Goal: Obtain resource: Obtain resource

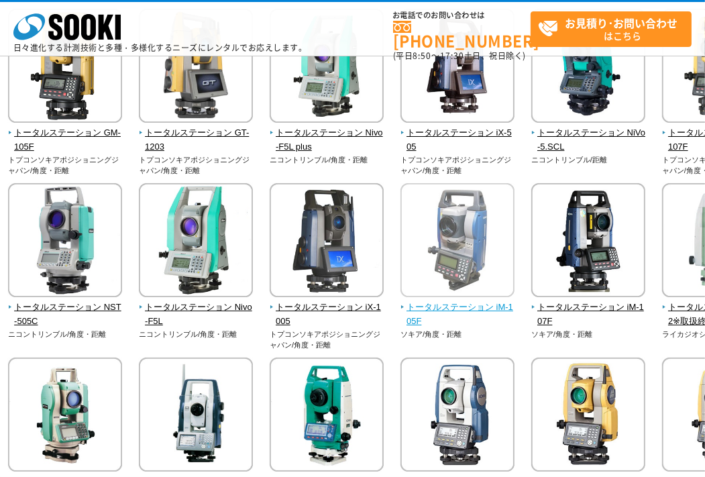
click at [419, 314] on span "トータルステーション iM-105F" at bounding box center [458, 315] width 115 height 28
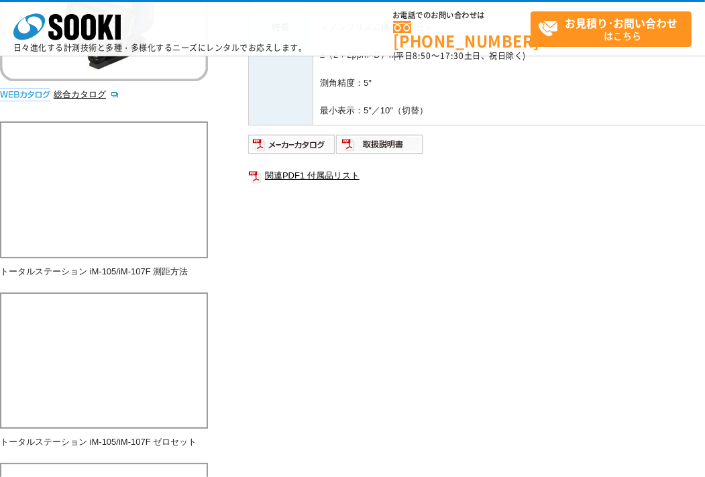
scroll to position [335, 0]
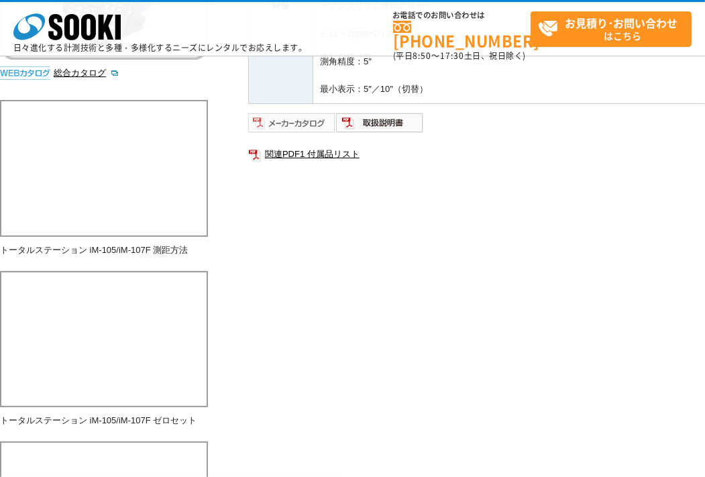
click at [300, 129] on img at bounding box center [292, 122] width 88 height 21
click at [354, 119] on img at bounding box center [380, 122] width 88 height 21
